Goal: Task Accomplishment & Management: Manage account settings

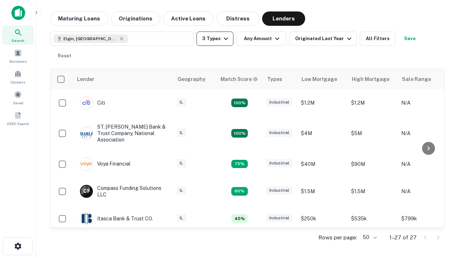
click at [215, 39] on button "3 Types" at bounding box center [215, 39] width 37 height 14
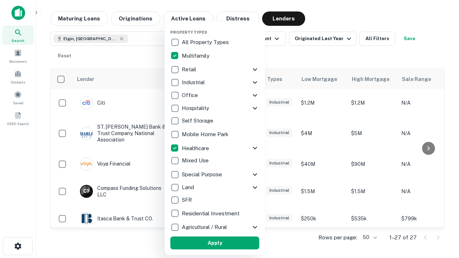
click at [215, 243] on button "Apply" at bounding box center [214, 243] width 89 height 13
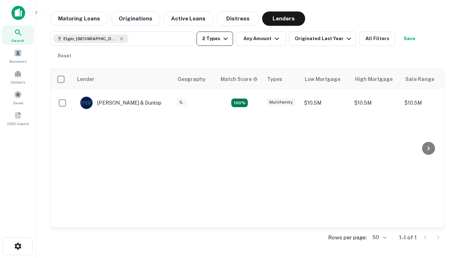
click at [215, 39] on button "2 Types" at bounding box center [215, 39] width 37 height 14
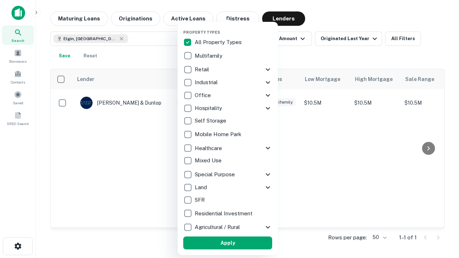
click at [228, 243] on button "Apply" at bounding box center [227, 243] width 89 height 13
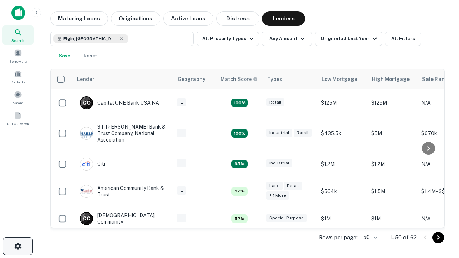
click at [18, 246] on icon "button" at bounding box center [18, 246] width 9 height 9
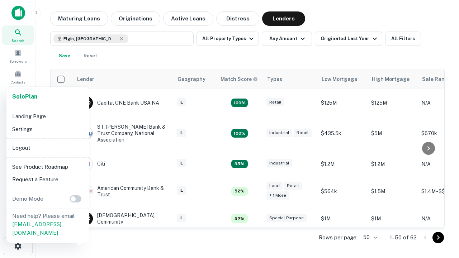
click at [47, 148] on li "Logout" at bounding box center [47, 148] width 77 height 13
